Goal: Use online tool/utility: Utilize a website feature to perform a specific function

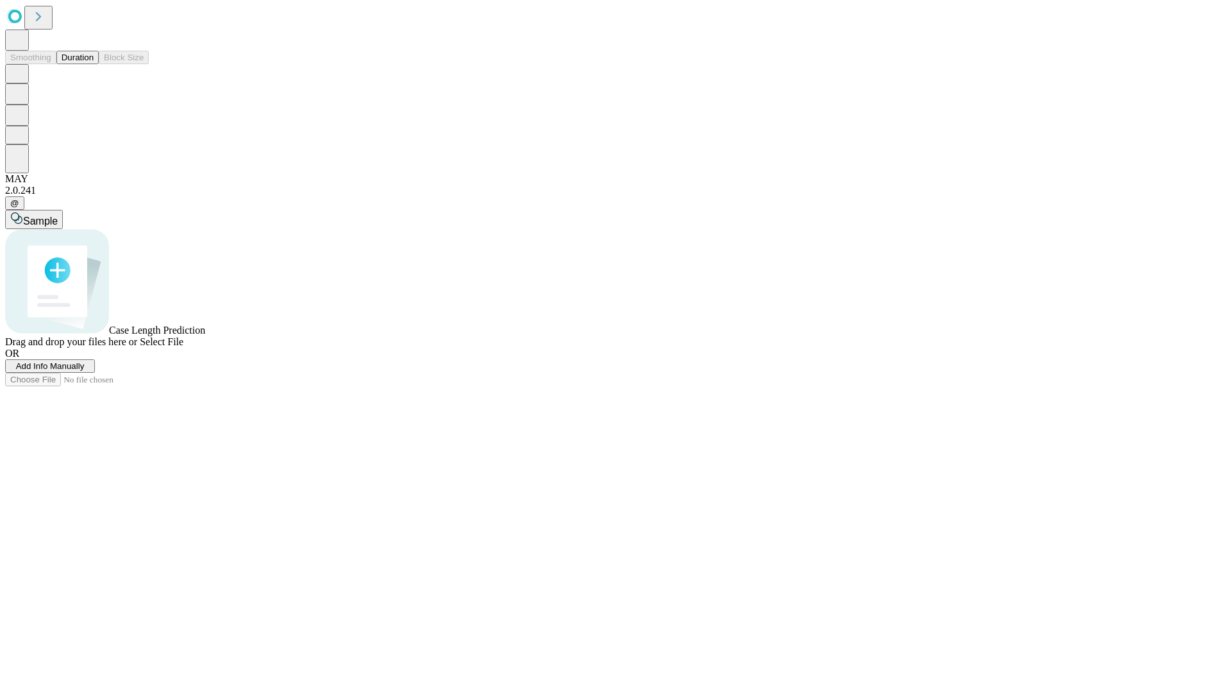
click at [94, 64] on button "Duration" at bounding box center [77, 57] width 42 height 13
click at [58, 215] on span "Sample" at bounding box center [40, 220] width 35 height 11
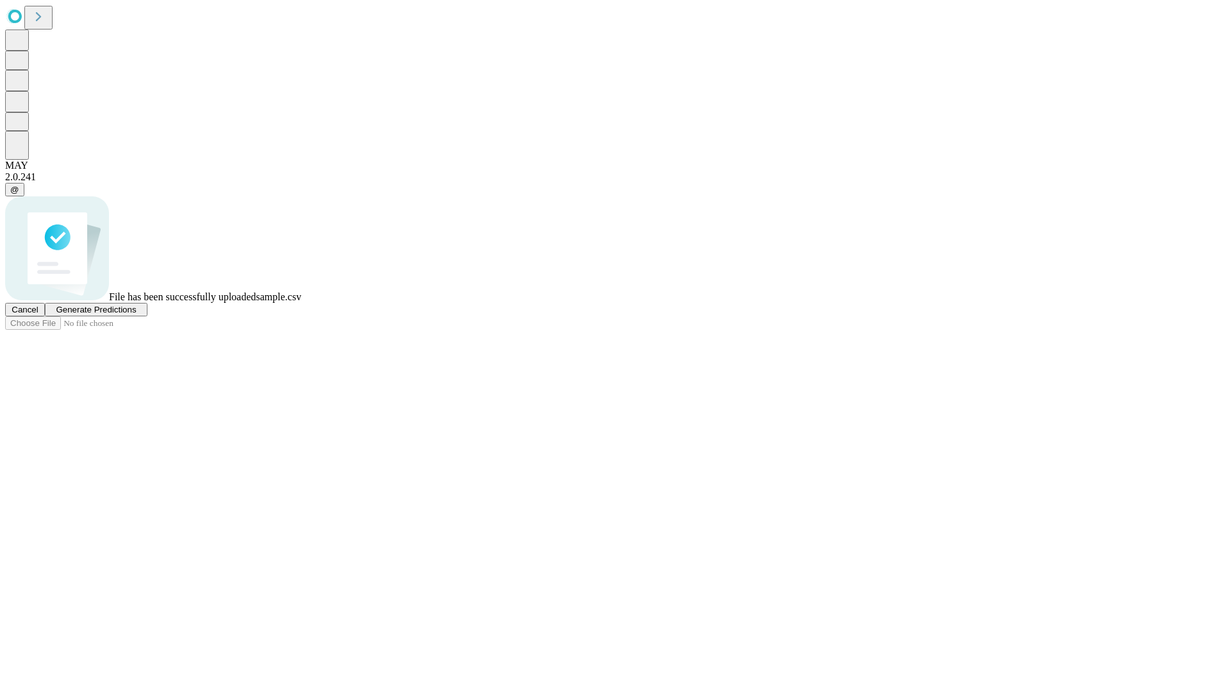
click at [136, 314] on span "Generate Predictions" at bounding box center [96, 310] width 80 height 10
